Goal: Task Accomplishment & Management: Use online tool/utility

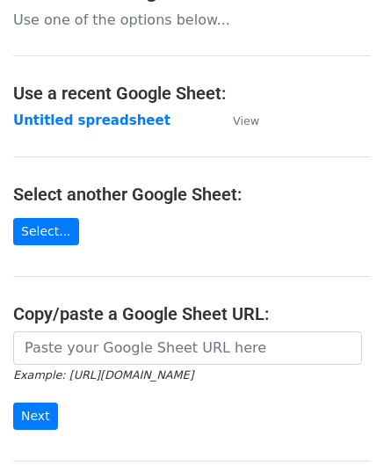
scroll to position [88, 0]
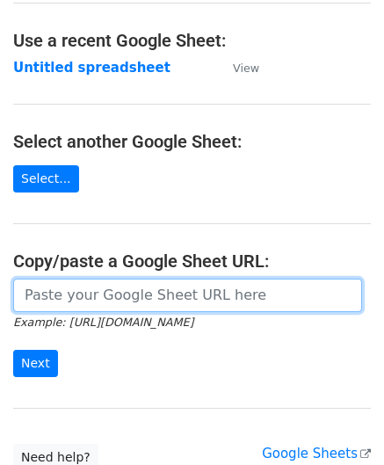
click at [95, 298] on input "url" at bounding box center [187, 295] width 349 height 33
paste input "[URL][DOMAIN_NAME]"
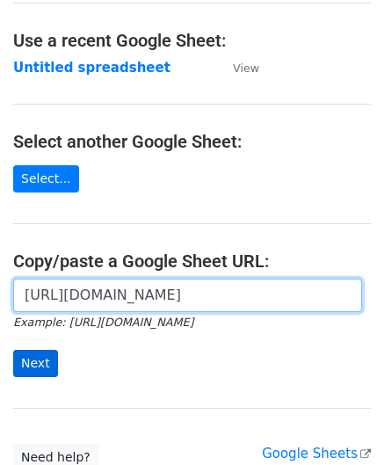
type input "[URL][DOMAIN_NAME]"
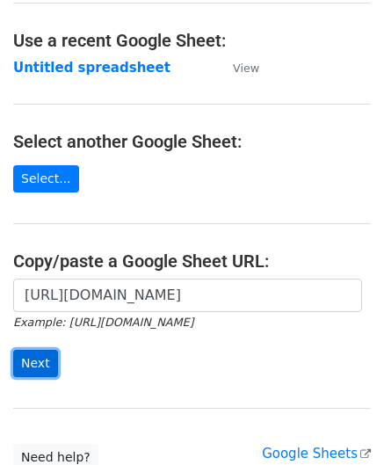
click at [32, 355] on input "Next" at bounding box center [35, 363] width 45 height 27
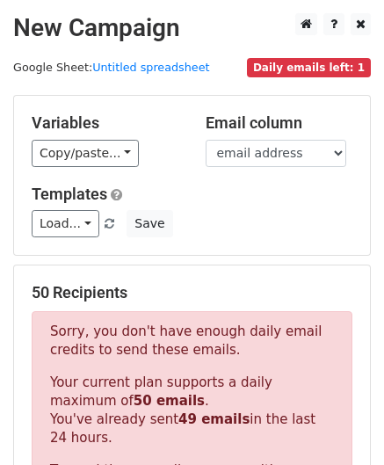
scroll to position [594, 0]
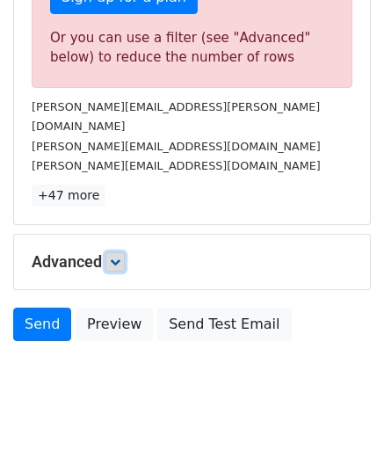
click at [114, 257] on icon at bounding box center [115, 262] width 11 height 11
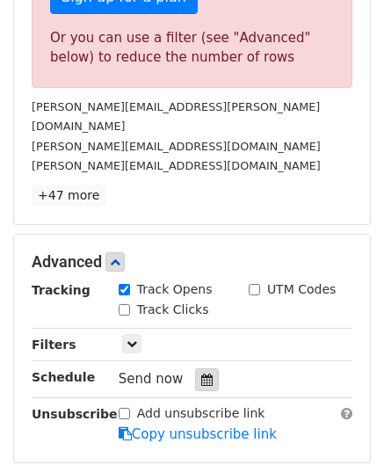
click at [201, 374] on icon at bounding box center [206, 380] width 11 height 12
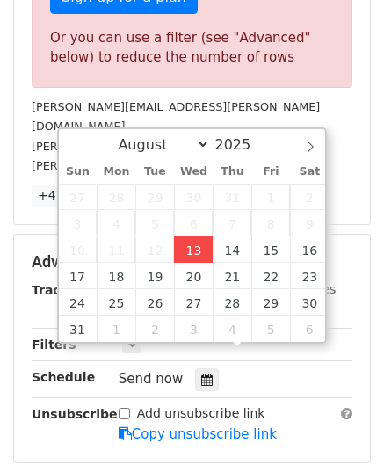
type input "2025-08-13 12:00"
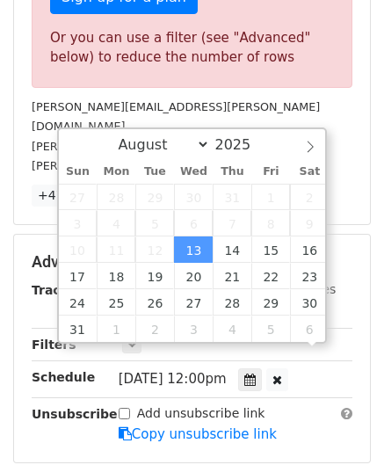
scroll to position [0, 0]
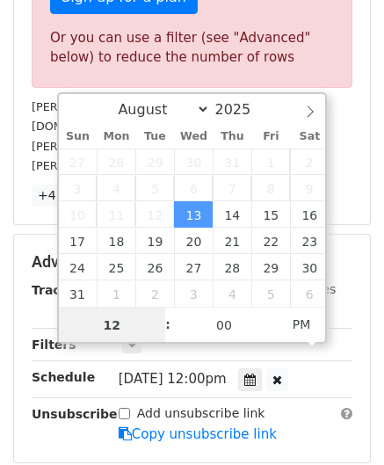
paste input "6"
type input "6"
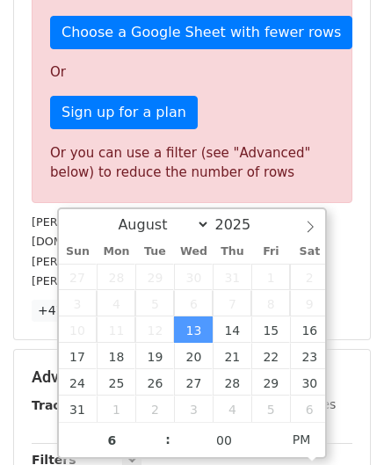
type input "2025-08-13 18:00"
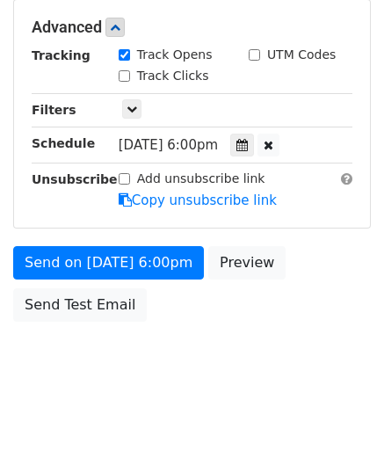
scroll to position [807, 0]
